Goal: Task Accomplishment & Management: Use online tool/utility

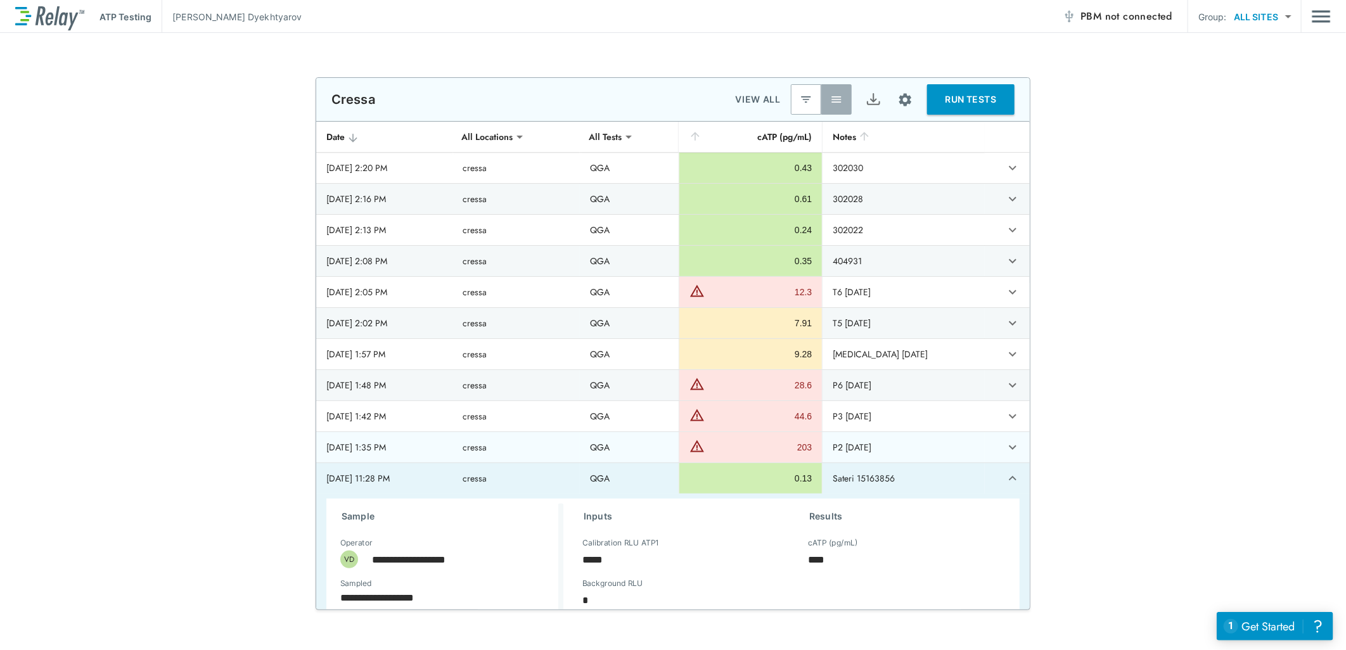
click at [1005, 451] on icon "expand row" at bounding box center [1012, 447] width 15 height 15
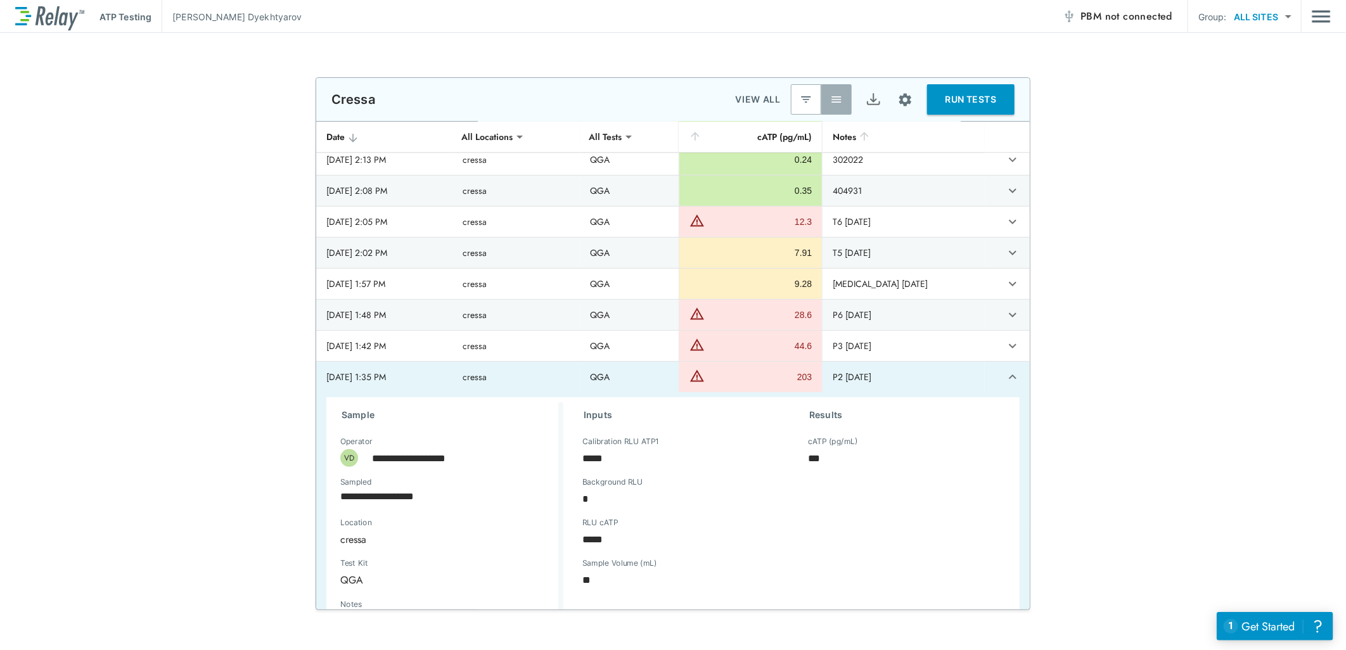
scroll to position [141, 0]
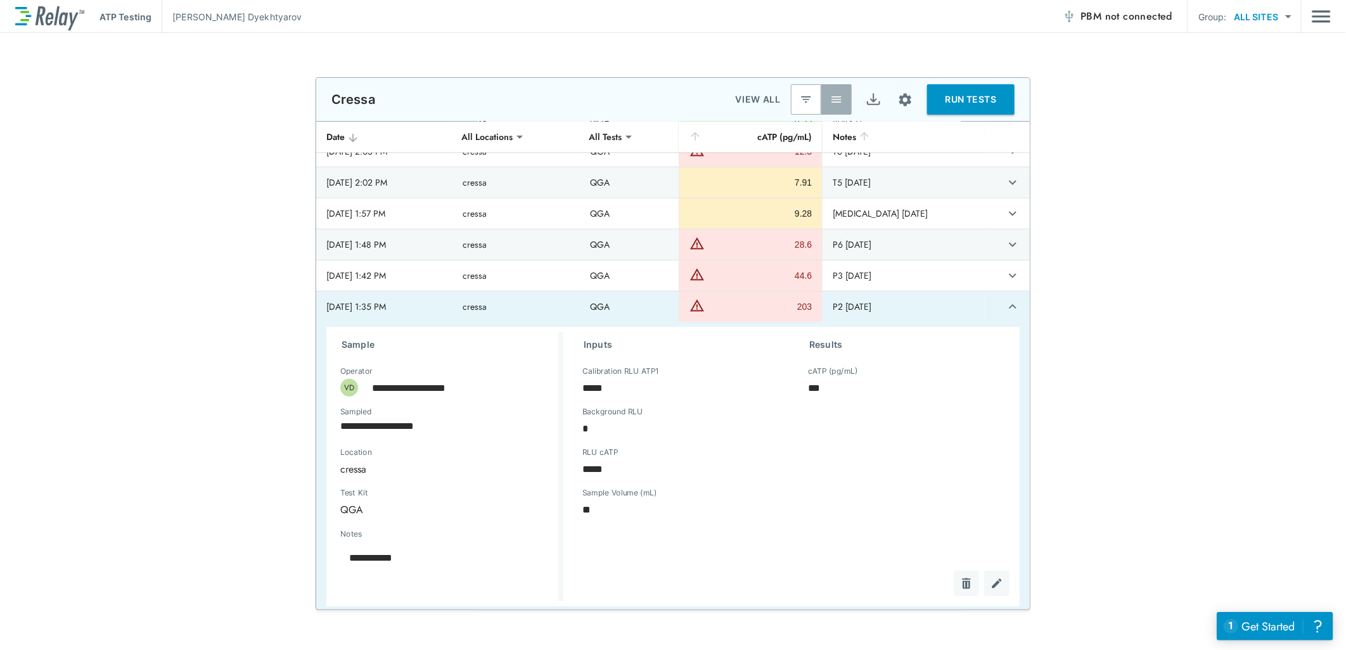
click at [789, 391] on div "Results cATP (pg/mL) *** cATP (pg/mL)" at bounding box center [902, 464] width 226 height 264
click at [875, 276] on td "P3 [DATE]" at bounding box center [903, 275] width 163 height 30
click at [1005, 279] on icon "expand row" at bounding box center [1012, 275] width 15 height 15
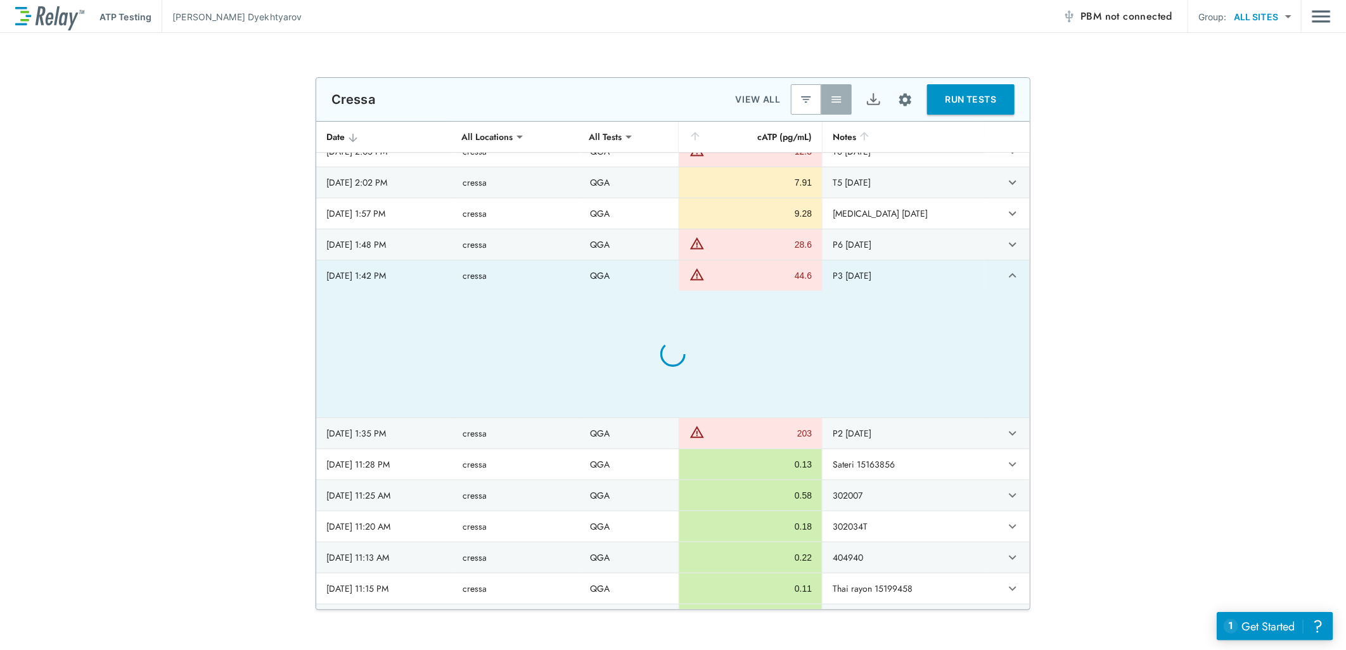
type textarea "*"
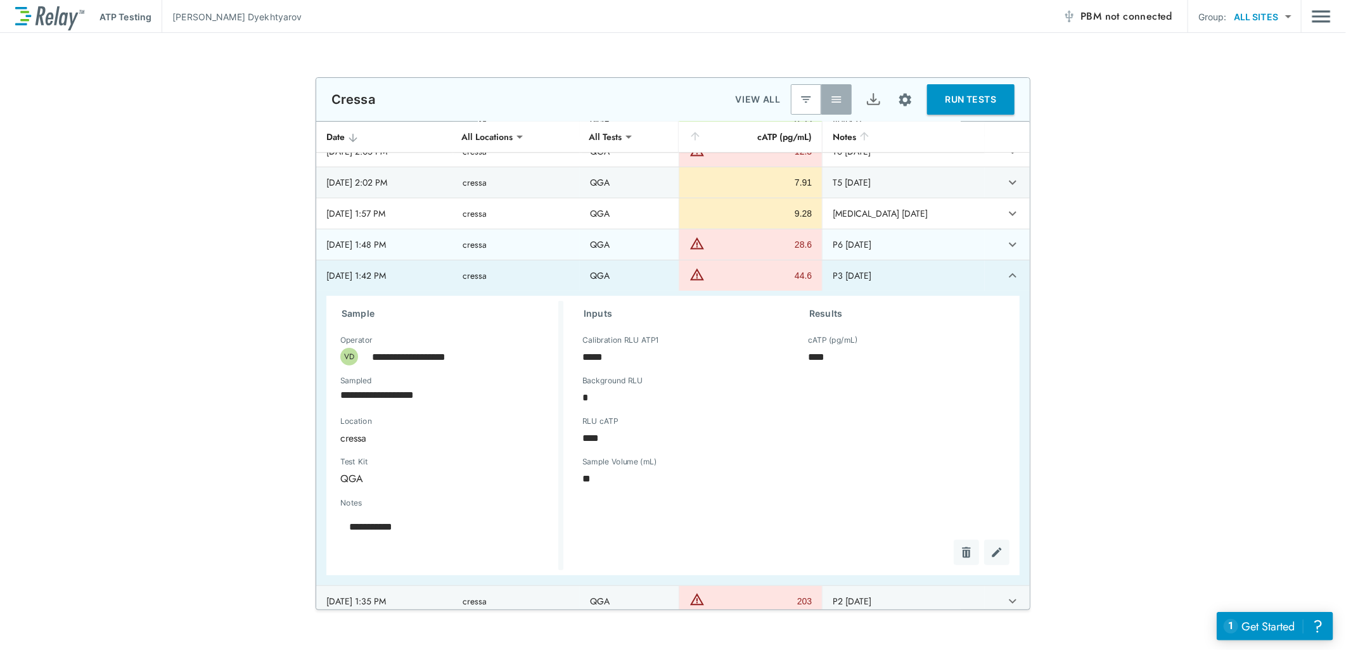
click at [1005, 244] on icon "expand row" at bounding box center [1012, 244] width 15 height 15
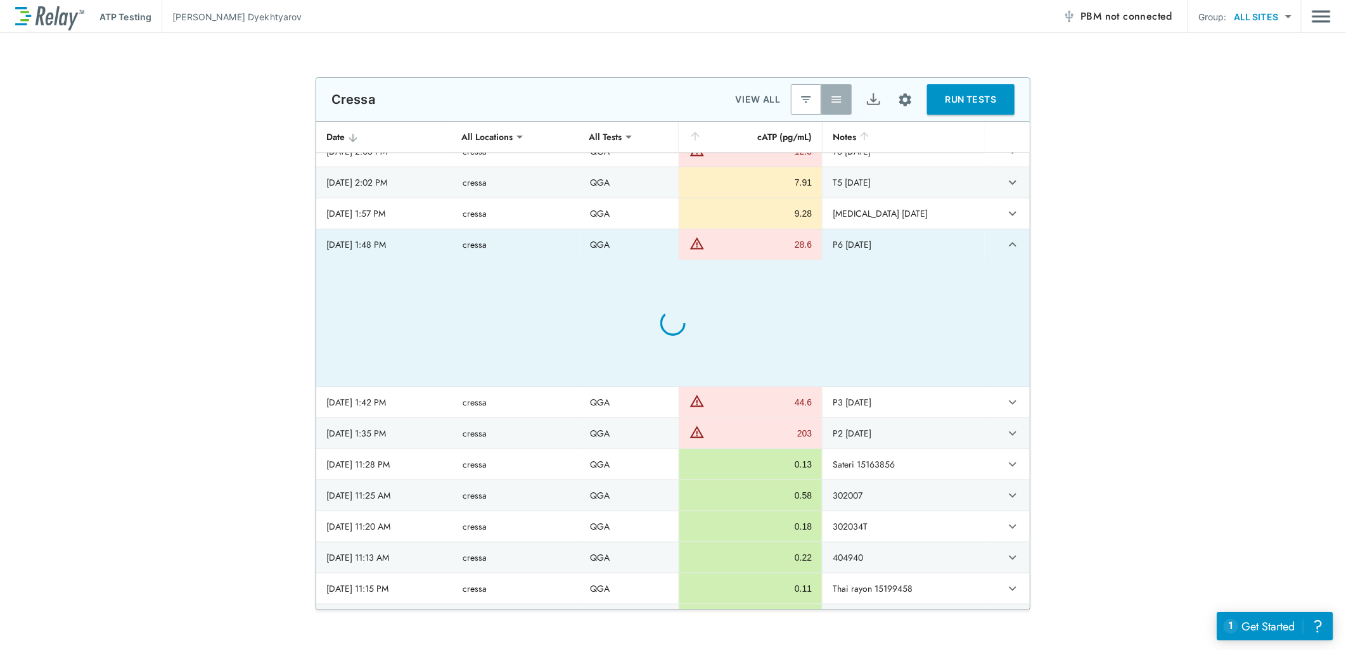
type textarea "*"
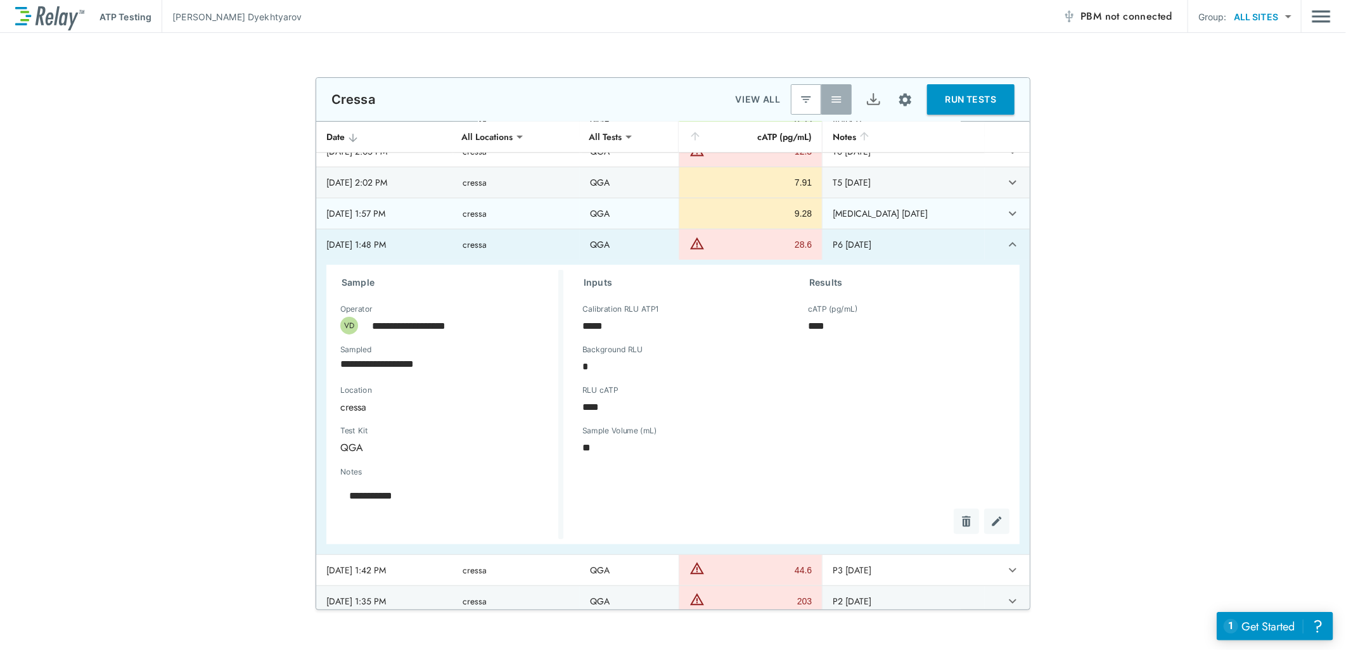
click at [1005, 214] on icon "expand row" at bounding box center [1012, 213] width 15 height 15
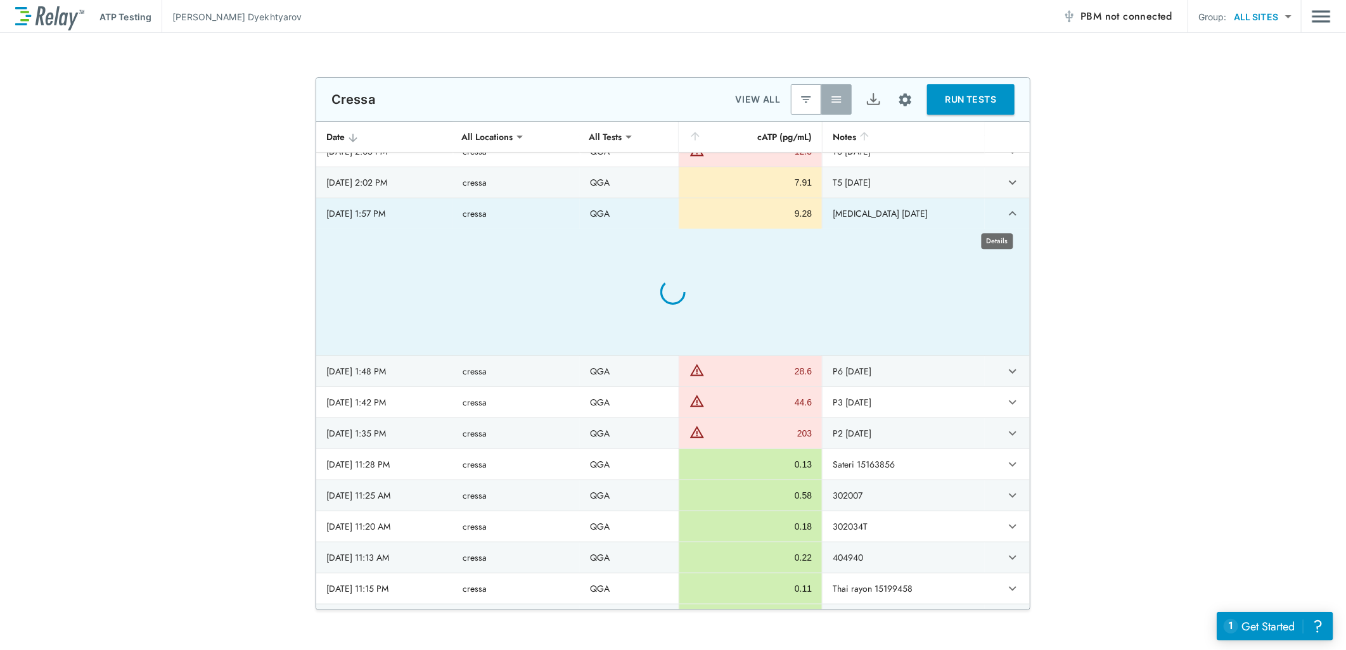
type textarea "*"
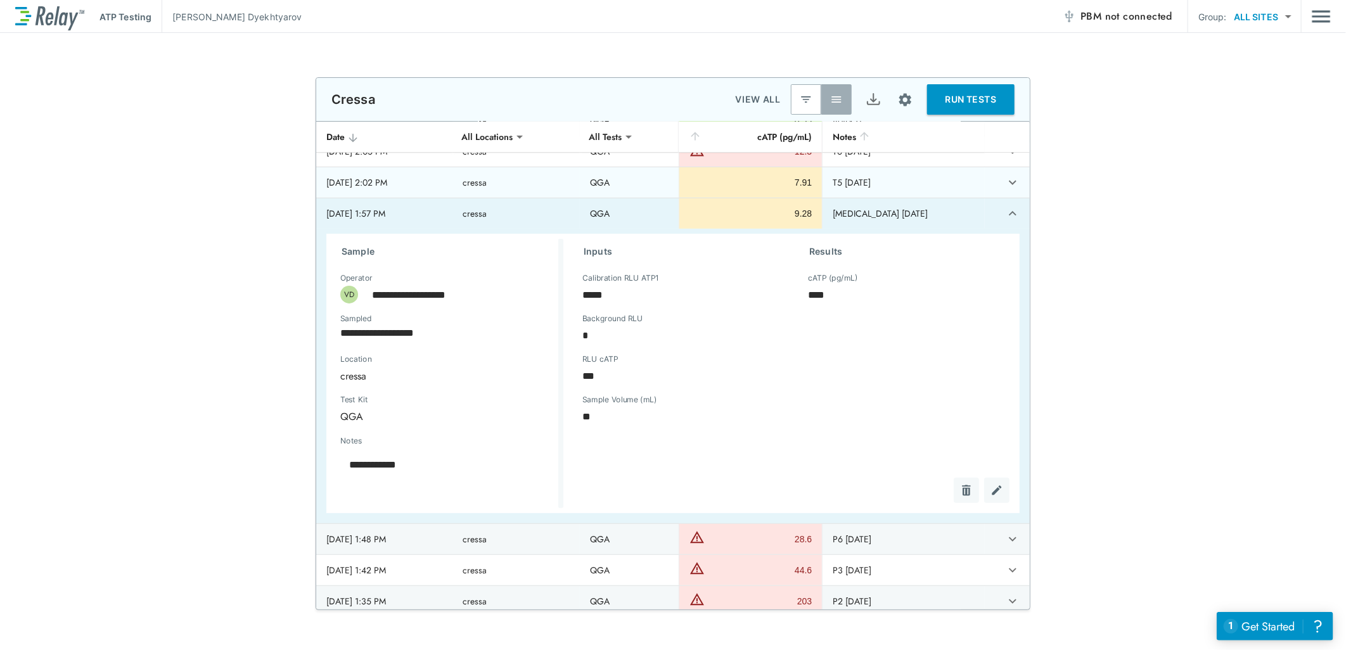
click at [1005, 179] on icon "expand row" at bounding box center [1012, 182] width 15 height 15
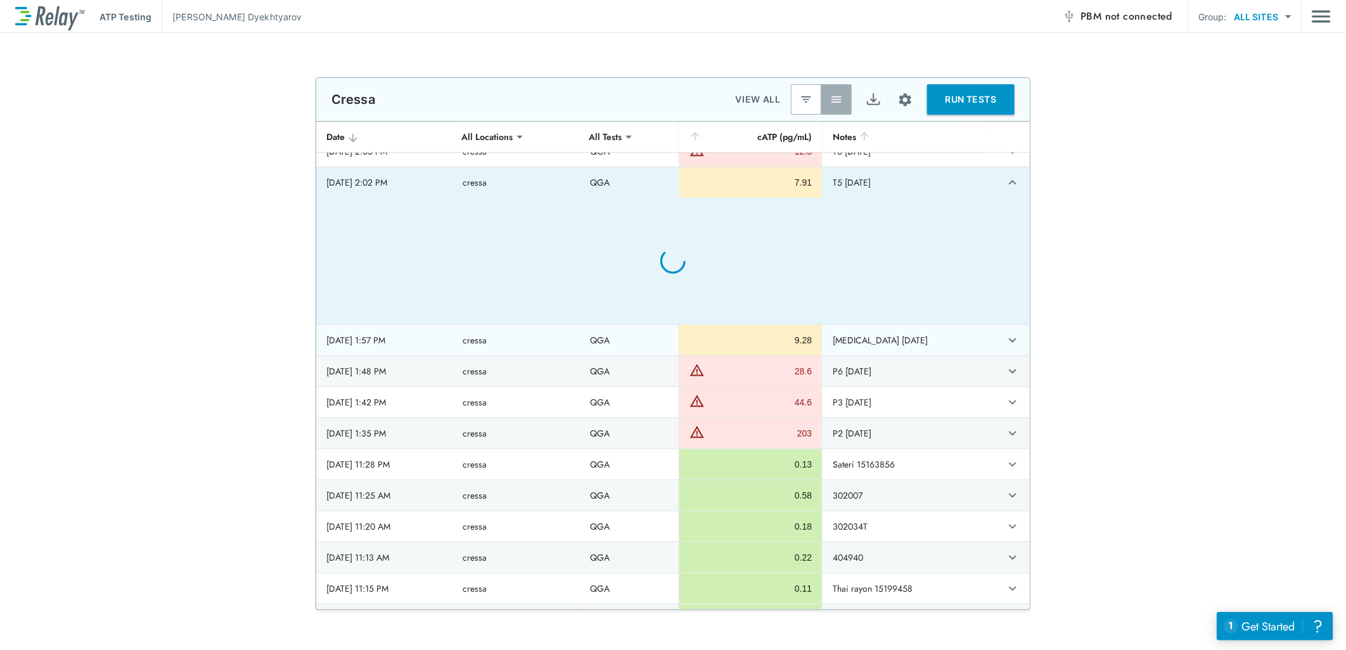
type textarea "*"
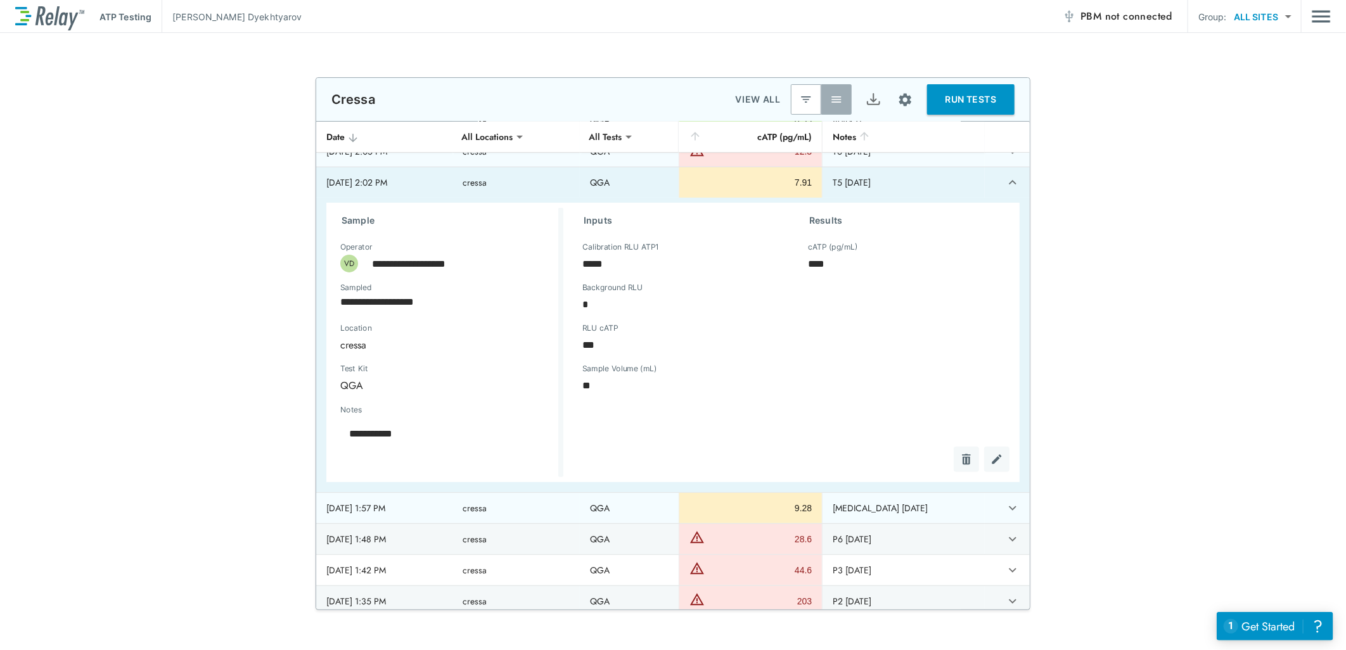
scroll to position [0, 0]
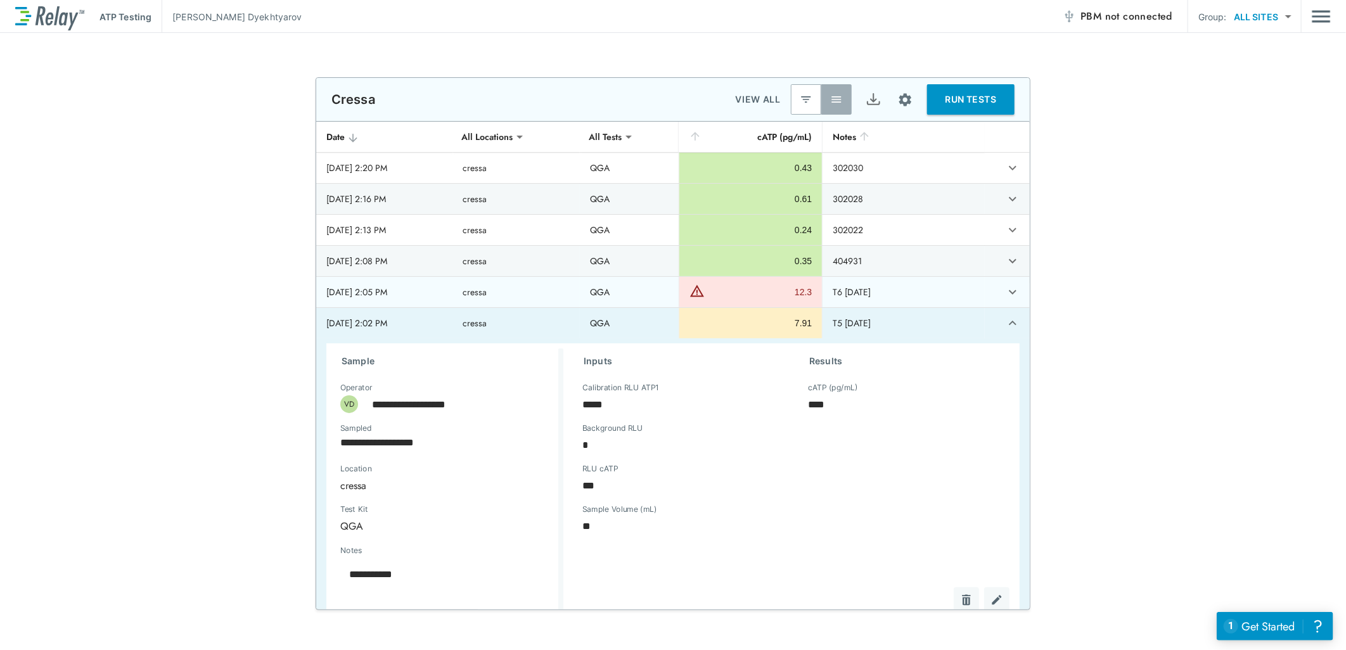
click at [1009, 293] on icon "expand row" at bounding box center [1013, 292] width 8 height 4
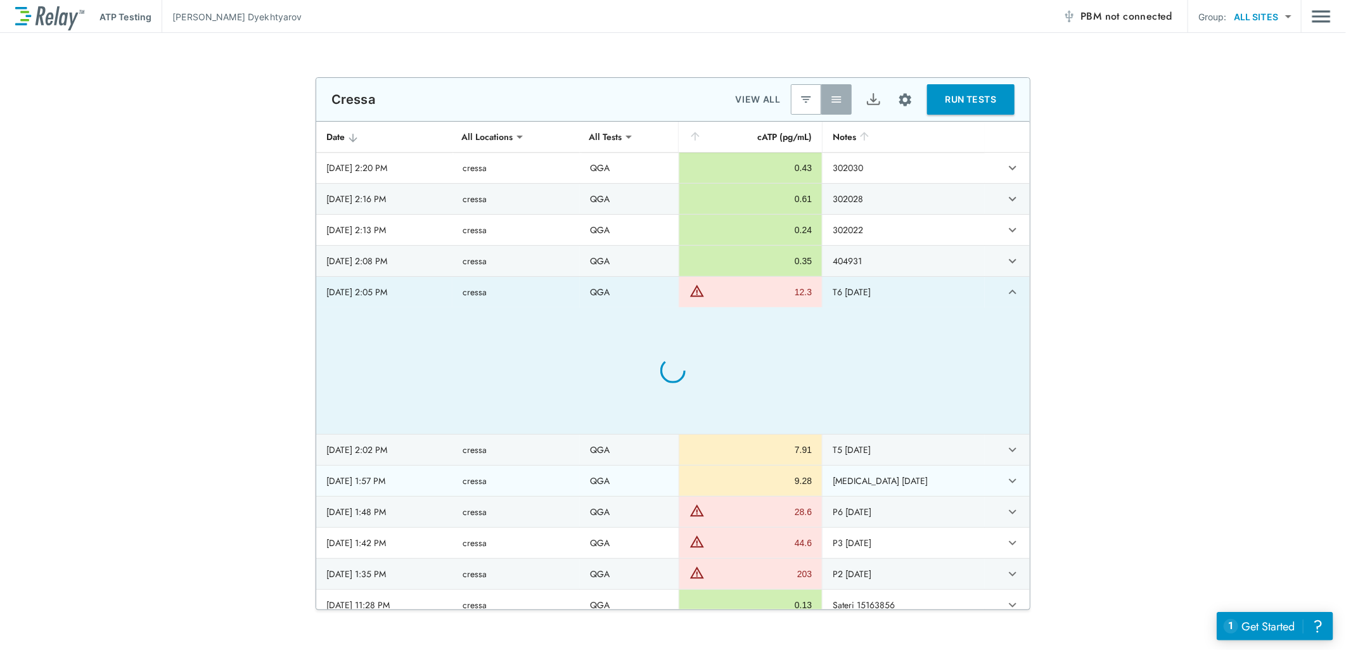
type textarea "*"
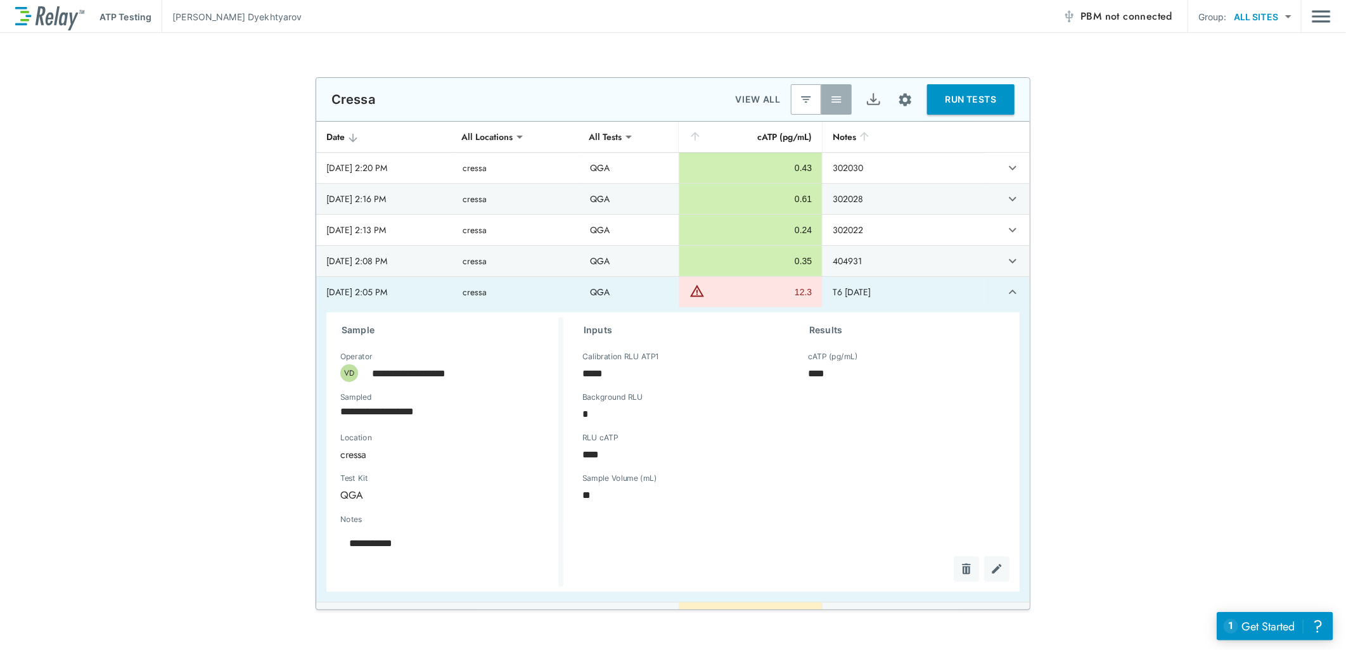
type textarea "*"
